Goal: Task Accomplishment & Management: Use online tool/utility

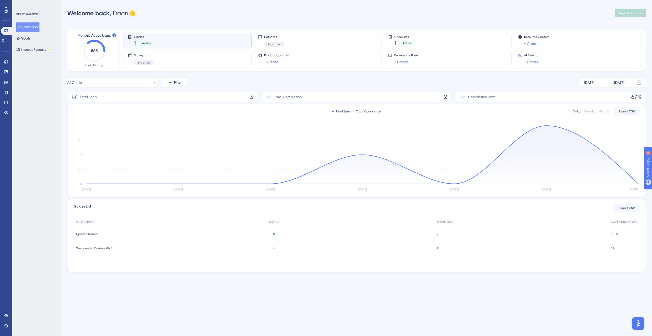
click at [0, 0] on div "Performance Users Engagement Widgets Feedback Product Updates Knowledge Base AI…" at bounding box center [0, 0] width 0 height 0
click at [8, 65] on link at bounding box center [6, 62] width 4 height 8
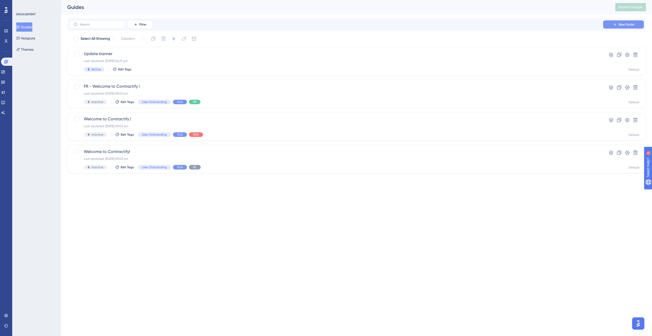
click at [619, 25] on span "New Guide" at bounding box center [626, 24] width 16 height 4
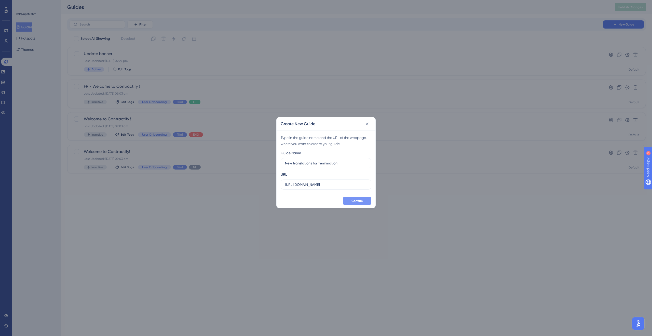
type input "New translations for Termination"
click at [352, 201] on span "Confirm" at bounding box center [356, 201] width 11 height 4
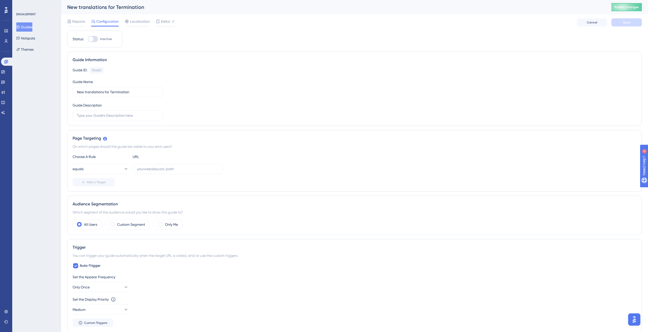
click at [286, 93] on div "Guide ID: 150650 Copy Guide Name New translations for Termination Guide Descrip…" at bounding box center [355, 93] width 564 height 53
drag, startPoint x: 207, startPoint y: 172, endPoint x: 247, endPoint y: 171, distance: 40.5
click at [252, 171] on div "equals [URL][DOMAIN_NAME]" at bounding box center [355, 169] width 564 height 10
drag, startPoint x: 207, startPoint y: 167, endPoint x: 254, endPoint y: 169, distance: 47.9
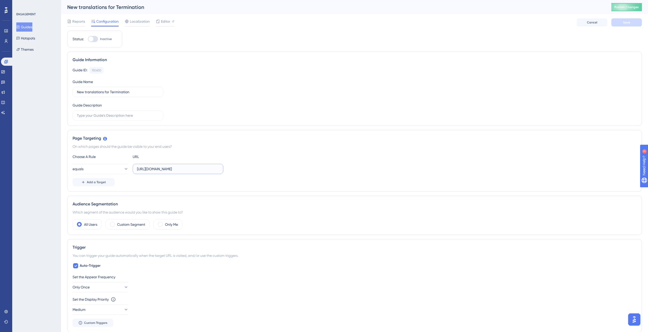
click at [254, 169] on div "equals [URL][DOMAIN_NAME]" at bounding box center [355, 169] width 564 height 10
click at [216, 171] on input "[URL][DOMAIN_NAME]" at bounding box center [178, 169] width 82 height 6
drag, startPoint x: 188, startPoint y: 169, endPoint x: 298, endPoint y: 171, distance: 110.0
click at [298, 171] on div "equals [URL][DOMAIN_NAME]" at bounding box center [355, 169] width 564 height 10
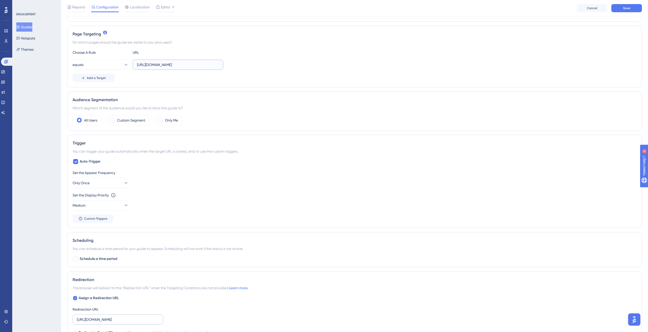
scroll to position [211, 0]
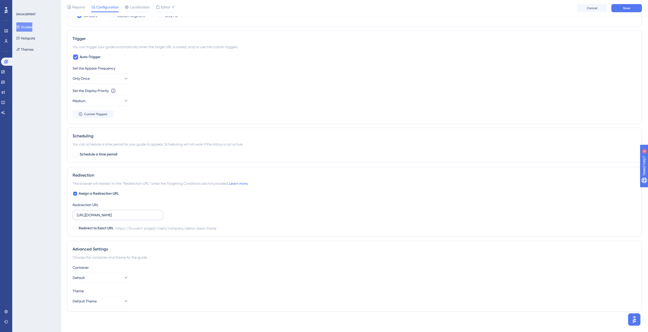
type input "[URL][DOMAIN_NAME]"
drag, startPoint x: 145, startPoint y: 218, endPoint x: 153, endPoint y: 215, distance: 8.6
click at [199, 217] on div "Assign a Redirection URL Redirection URL [URL][DOMAIN_NAME] Redirect to Exact U…" at bounding box center [355, 210] width 564 height 41
drag, startPoint x: 151, startPoint y: 215, endPoint x: 158, endPoint y: 214, distance: 6.4
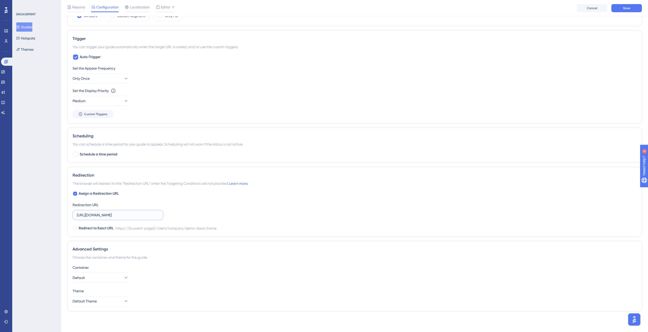
click at [183, 215] on div "Assign a Redirection URL Redirection URL [URL][DOMAIN_NAME] Redirect to Exact U…" at bounding box center [355, 210] width 564 height 41
drag, startPoint x: 156, startPoint y: 214, endPoint x: 139, endPoint y: 215, distance: 16.9
click at [168, 215] on div "Assign a Redirection URL Redirection URL [URL][DOMAIN_NAME] Redirect to Exact U…" at bounding box center [355, 210] width 564 height 41
click at [128, 215] on input "[URL][DOMAIN_NAME]" at bounding box center [118, 215] width 82 height 6
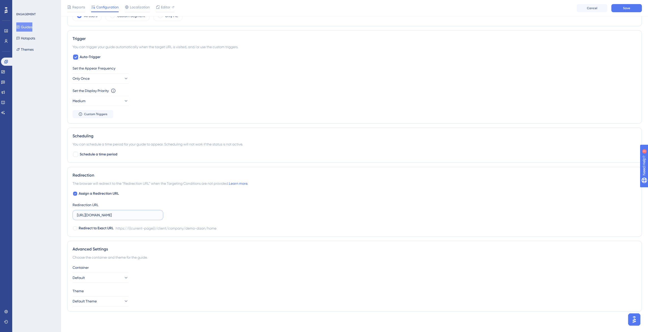
drag, startPoint x: 130, startPoint y: 215, endPoint x: 186, endPoint y: 217, distance: 56.3
click at [186, 217] on div "Assign a Redirection URL Redirection URL [URL][DOMAIN_NAME] Redirect to Exact U…" at bounding box center [355, 210] width 564 height 41
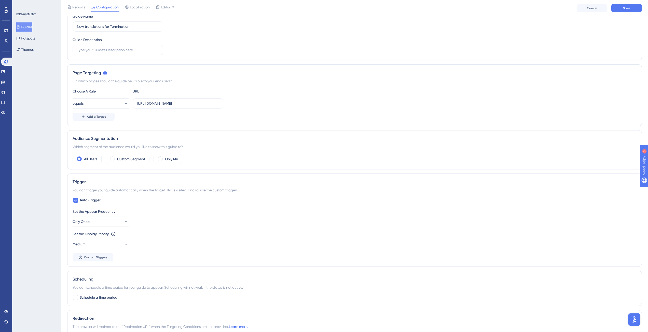
scroll to position [63, 0]
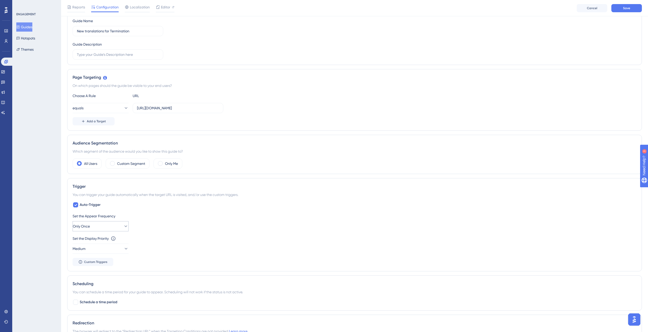
type input "[URL][DOMAIN_NAME]"
click at [116, 227] on button "Only Once" at bounding box center [101, 226] width 56 height 10
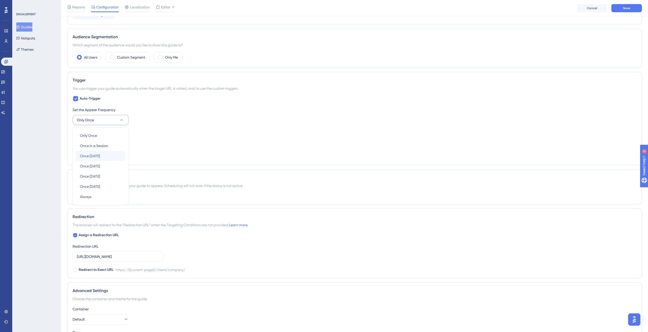
click at [108, 156] on div "Once [DATE] Once [DATE]" at bounding box center [100, 156] width 41 height 10
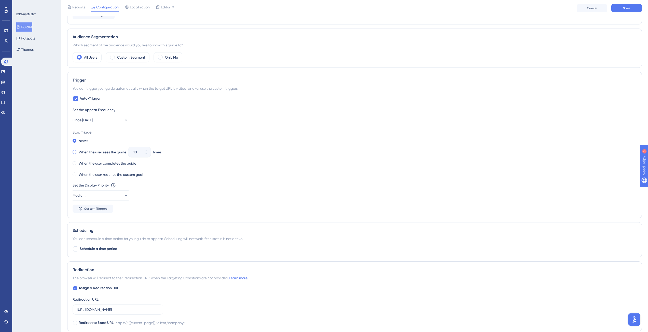
click at [99, 151] on label "When the user sees the guide" at bounding box center [103, 152] width 48 height 6
click at [146, 154] on icon at bounding box center [146, 153] width 3 height 3
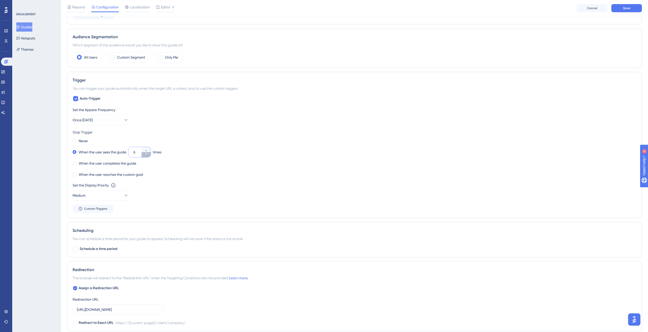
click at [146, 154] on icon at bounding box center [146, 153] width 3 height 3
type input "2"
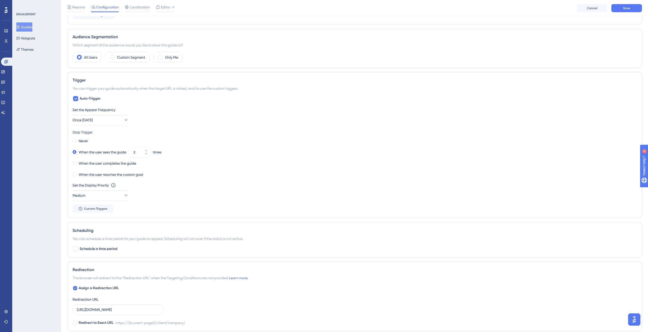
click at [288, 180] on div "Set the Appear Frequency Once [DATE] Stop Trigger Never When the user sees the …" at bounding box center [355, 160] width 564 height 106
click at [103, 163] on label "When the user completes the guide" at bounding box center [108, 163] width 58 height 6
click at [103, 153] on label "When the user sees the guide" at bounding box center [103, 152] width 48 height 6
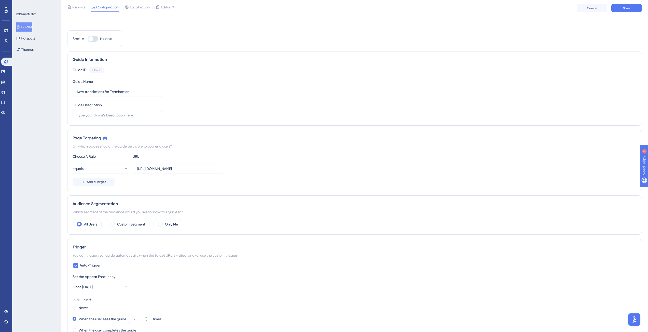
scroll to position [0, 0]
click at [91, 38] on div at bounding box center [90, 38] width 5 height 5
click at [88, 39] on input "Inactive" at bounding box center [88, 39] width 0 height 0
checkbox input "true"
click at [622, 21] on button "Save" at bounding box center [626, 22] width 31 height 8
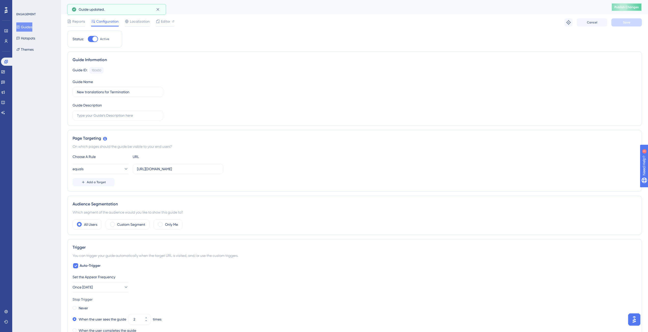
click at [629, 9] on span "Publish Changes" at bounding box center [626, 7] width 24 height 4
drag, startPoint x: 189, startPoint y: 168, endPoint x: 272, endPoint y: 169, distance: 83.3
click at [272, 169] on div "equals [URL][DOMAIN_NAME]" at bounding box center [355, 169] width 564 height 10
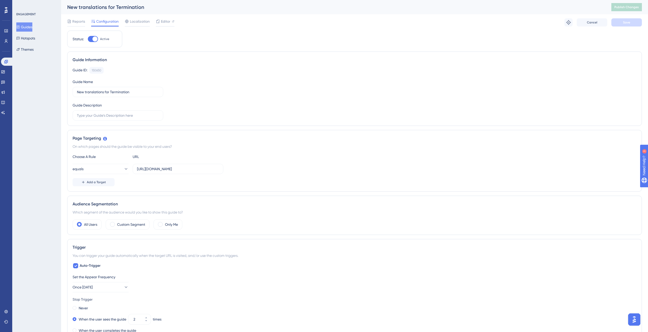
click at [280, 169] on div "equals [URL][DOMAIN_NAME]" at bounding box center [355, 169] width 564 height 10
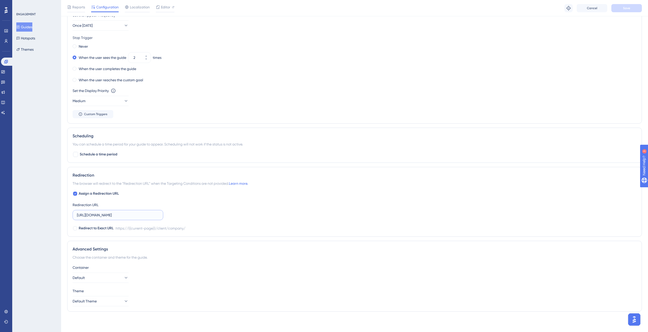
scroll to position [0, 4]
drag, startPoint x: 134, startPoint y: 214, endPoint x: 211, endPoint y: 212, distance: 77.2
click at [211, 212] on div "Assign a Redirection URL Redirection URL [URL][DOMAIN_NAME] Redirect to Exact U…" at bounding box center [355, 210] width 564 height 41
click at [243, 215] on div "Assign a Redirection URL Redirection URL [URL][DOMAIN_NAME] Redirect to Exact U…" at bounding box center [355, 210] width 564 height 41
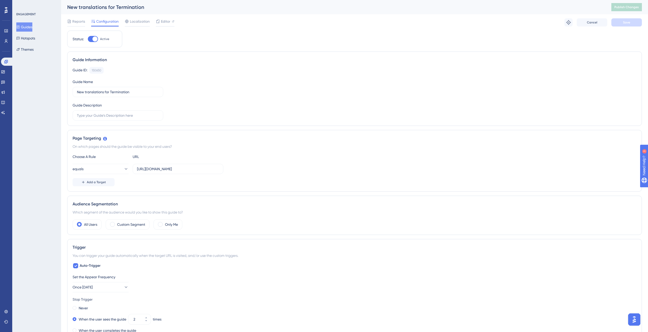
click at [23, 25] on button "Guides" at bounding box center [24, 26] width 16 height 9
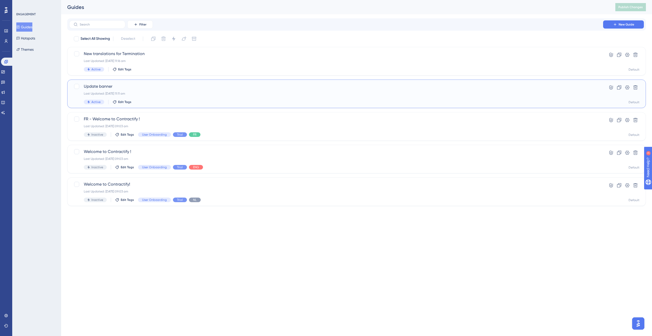
click at [180, 93] on div "Last Updated: [DATE] 11:11 am" at bounding box center [336, 93] width 505 height 4
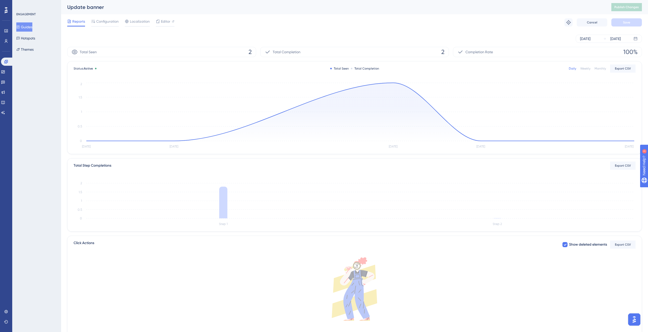
click at [30, 28] on button "Guides" at bounding box center [24, 26] width 16 height 9
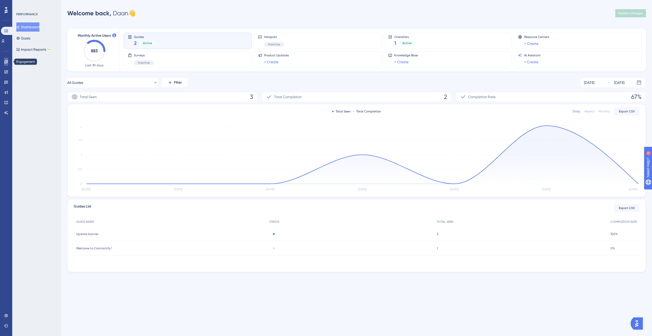
click at [7, 60] on icon at bounding box center [6, 62] width 4 height 4
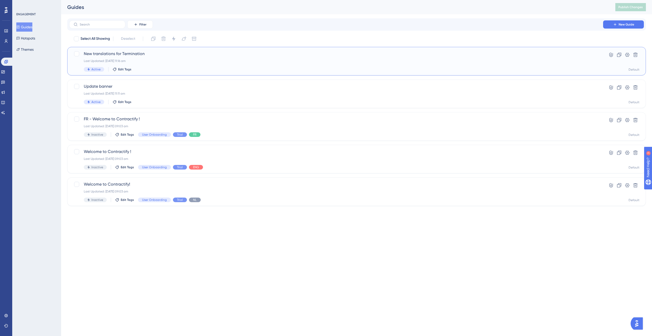
click at [206, 63] on div "Last Updated: [DATE] 11:16 am" at bounding box center [336, 61] width 505 height 4
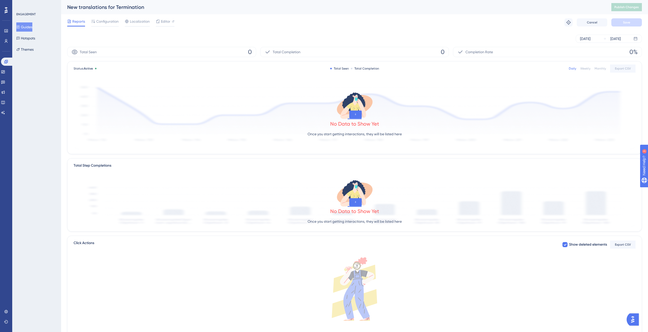
click at [168, 16] on div "Reports Configuration Localization Editor Troubleshoot Cancel Save" at bounding box center [354, 22] width 575 height 16
click at [168, 18] on span "Editor" at bounding box center [165, 21] width 9 height 6
